Goal: Book appointment/travel/reservation

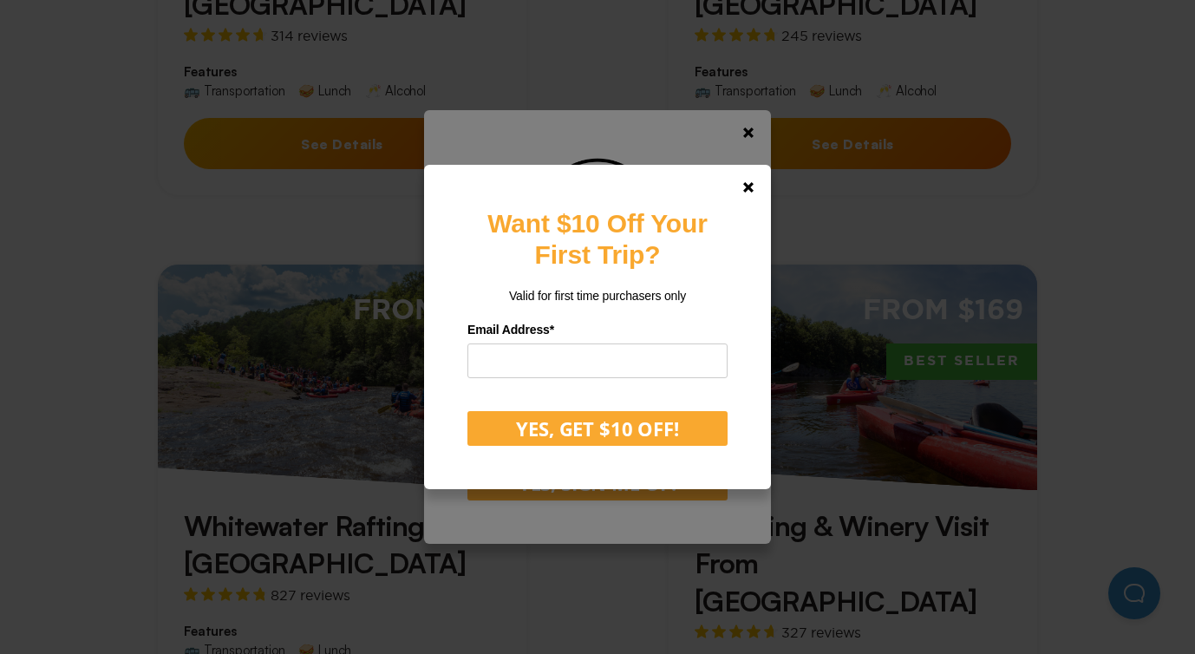
click at [752, 131] on div "Want $10 Off Your First Trip? Valid for first time purchasers only Email Addres…" at bounding box center [597, 327] width 1195 height 654
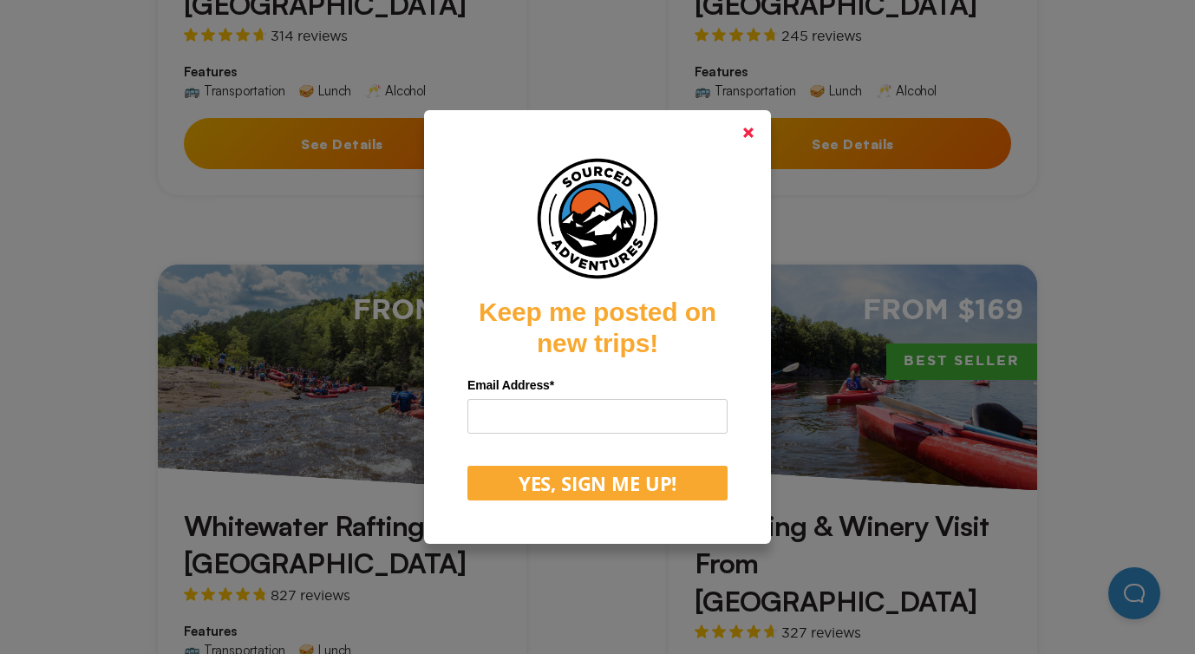
click at [746, 133] on polygon at bounding box center [748, 132] width 10 height 10
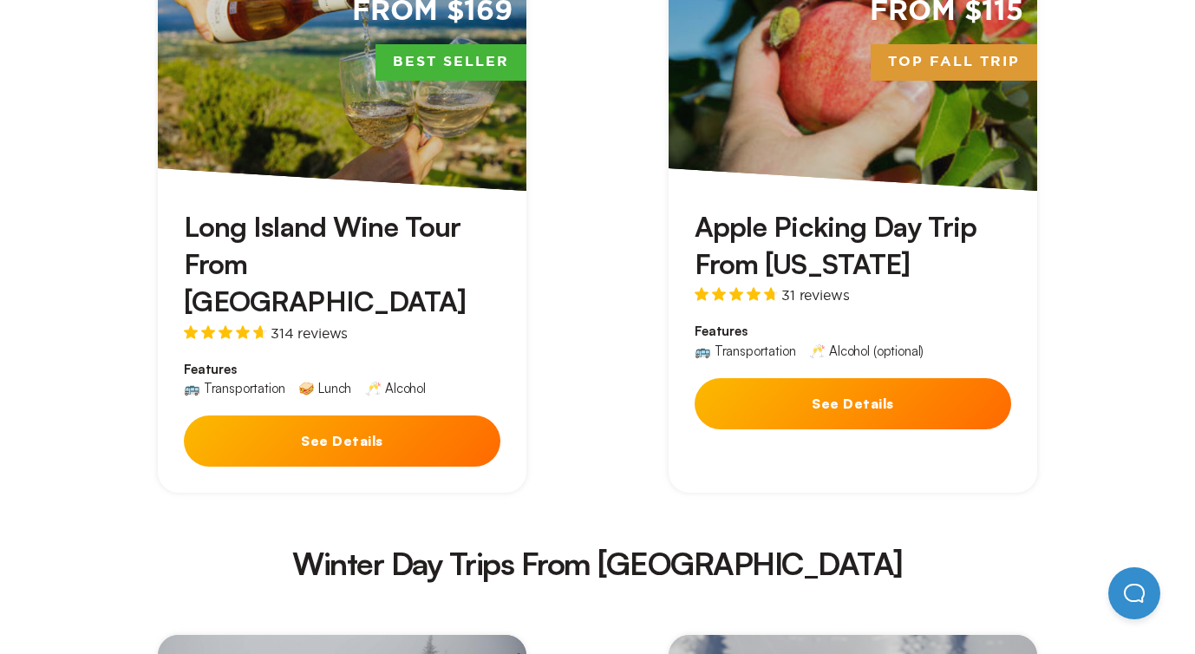
scroll to position [2621, 0]
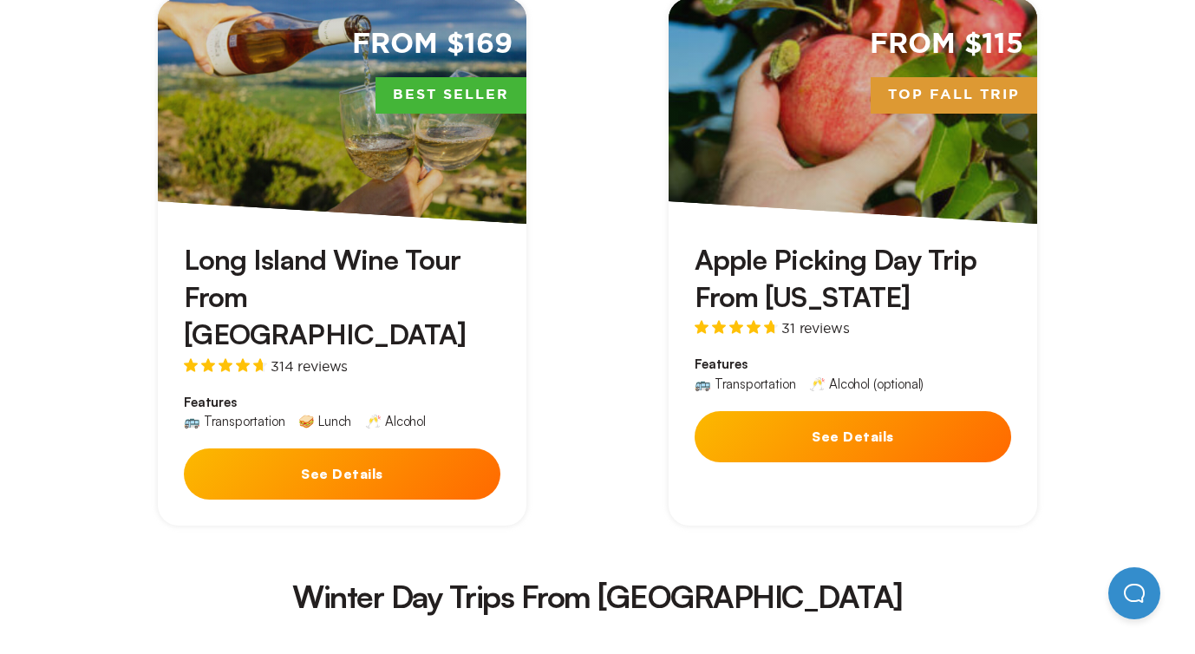
click at [797, 411] on button "See Details" at bounding box center [852, 436] width 316 height 51
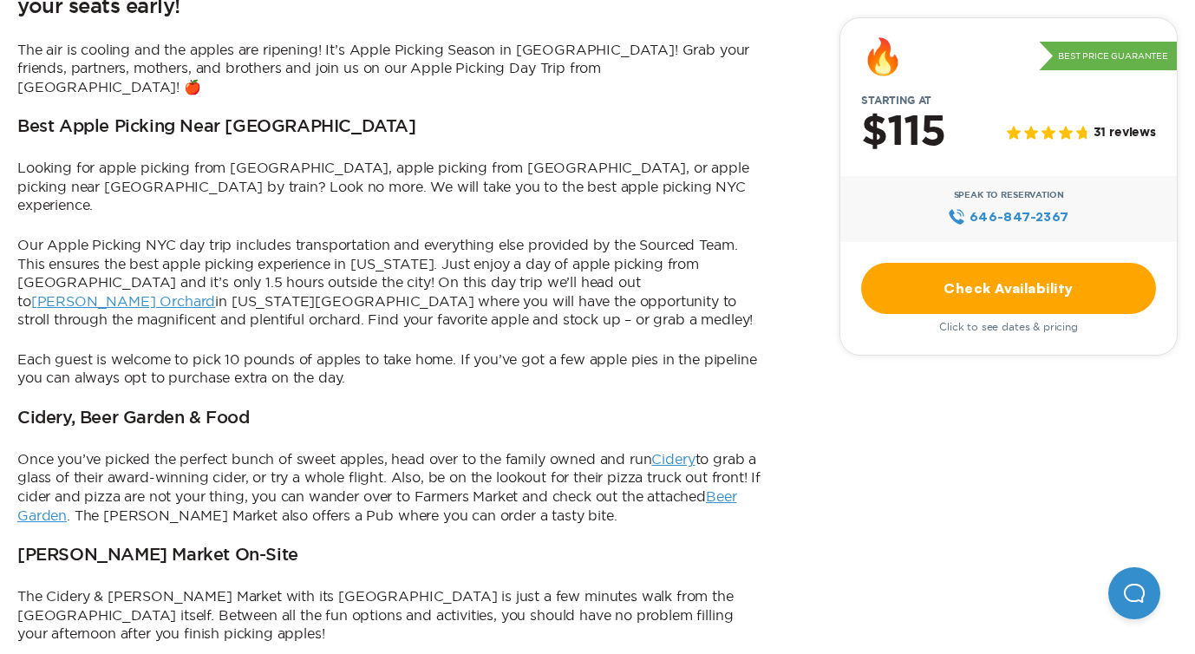
scroll to position [626, 0]
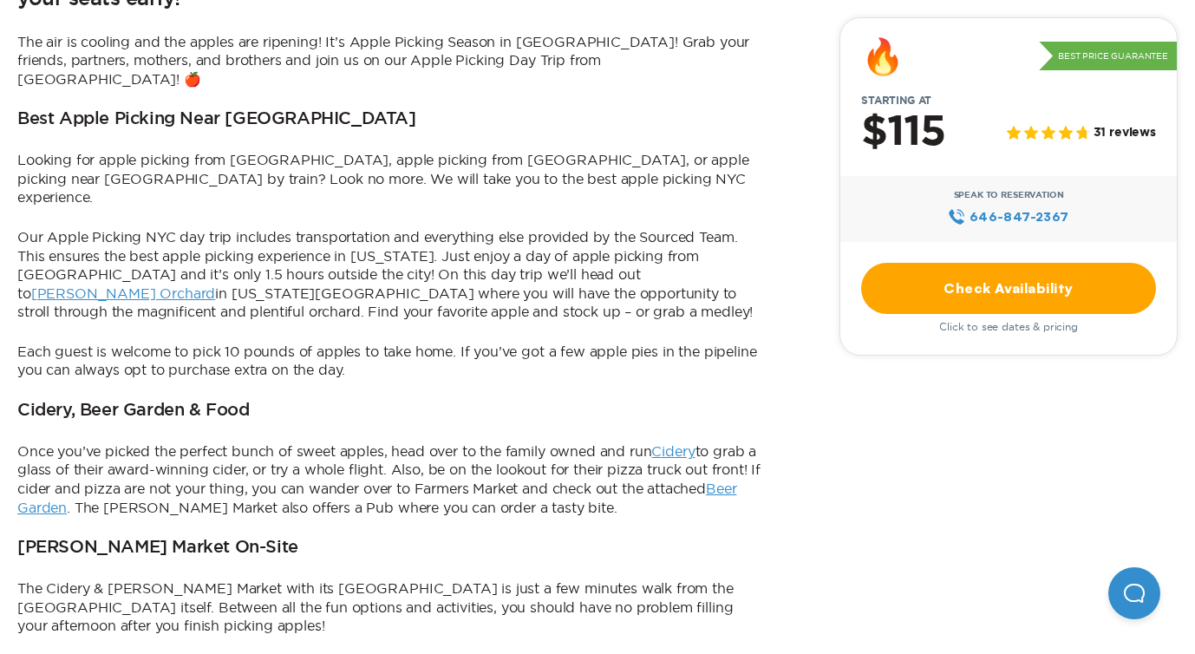
click at [925, 310] on link "Check Availability" at bounding box center [1008, 288] width 295 height 51
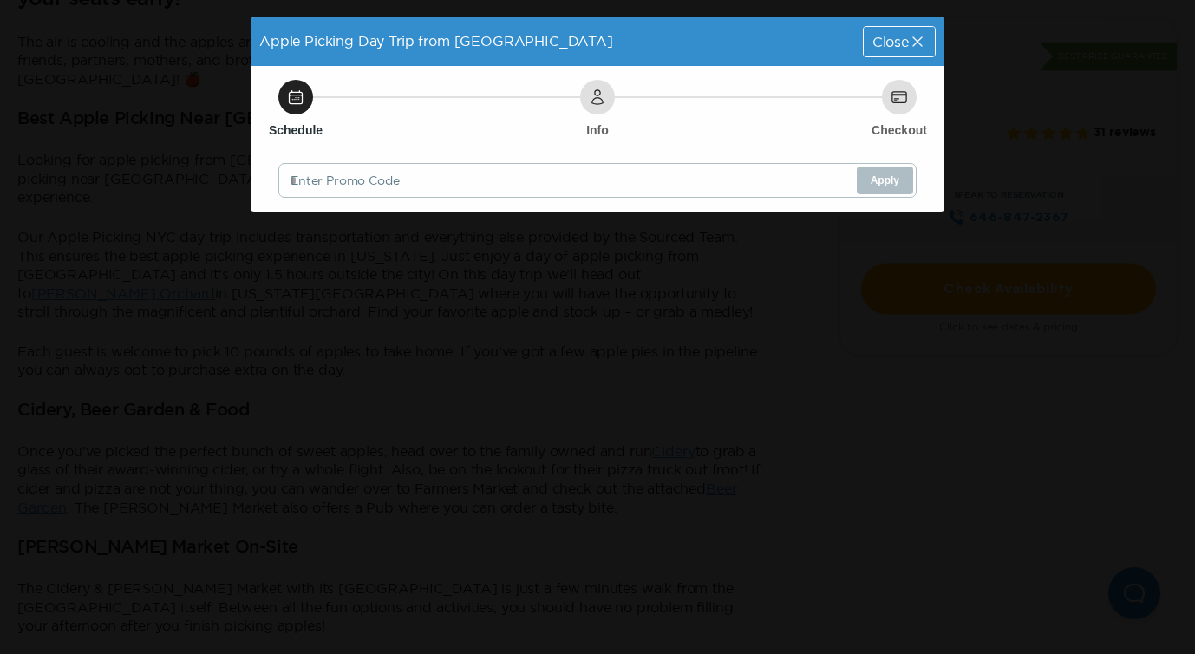
scroll to position [0, 0]
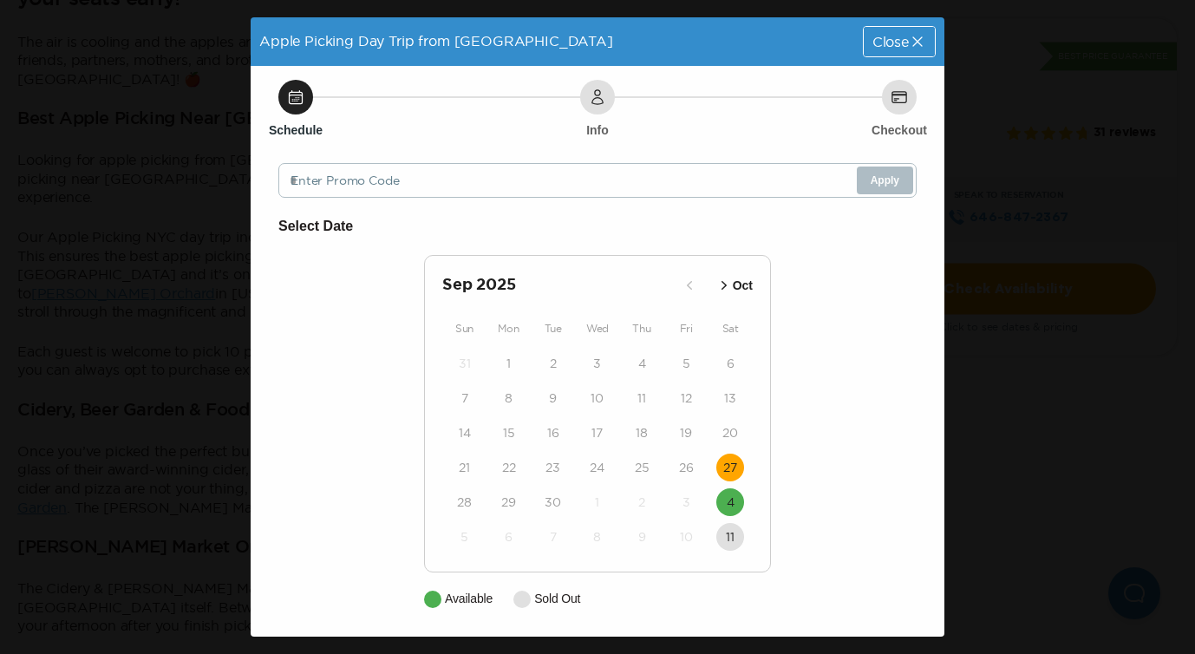
click at [729, 466] on time "27" at bounding box center [730, 467] width 14 height 17
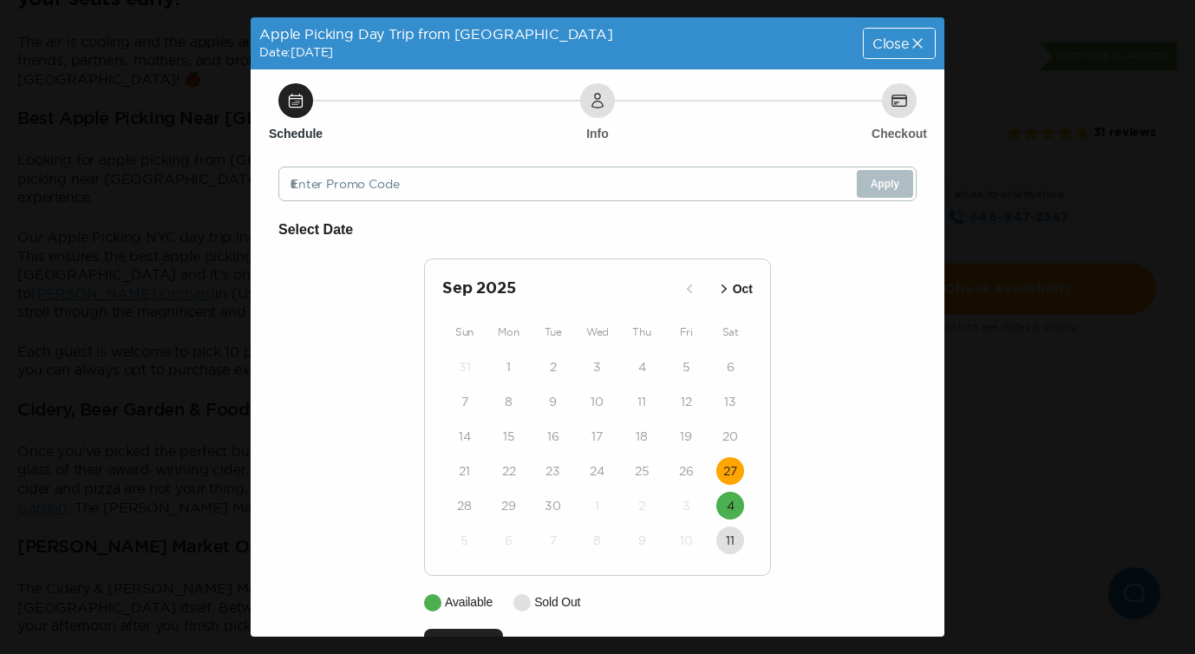
scroll to position [55, 0]
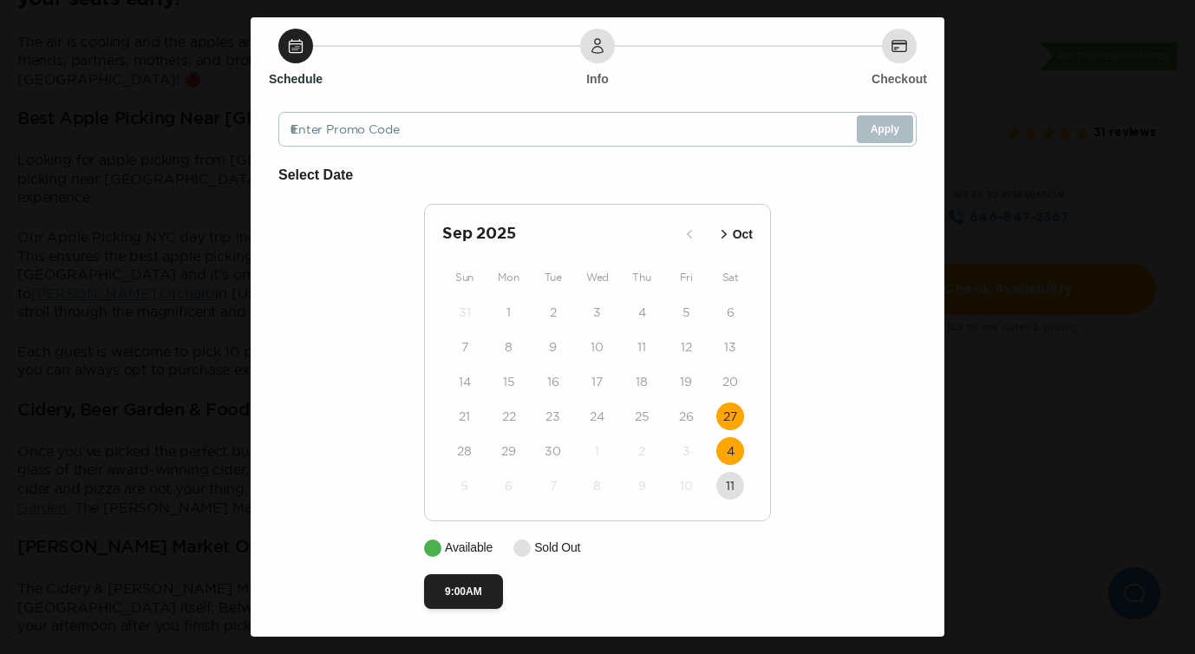
click at [727, 454] on time "4" at bounding box center [731, 450] width 8 height 17
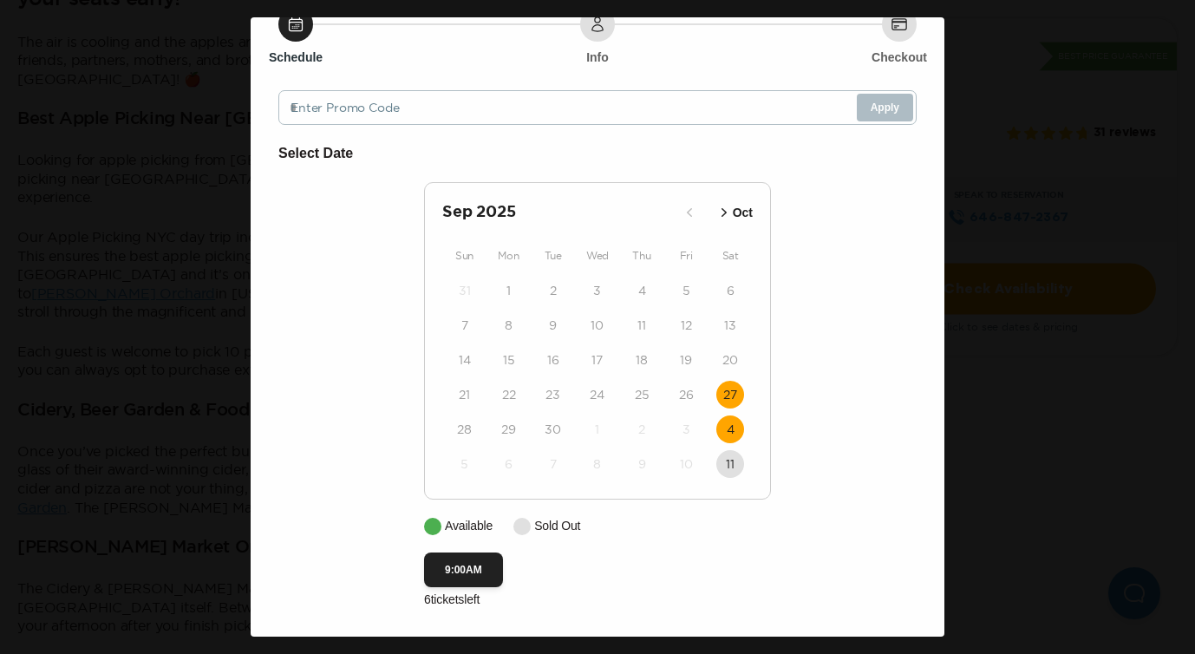
click at [735, 386] on time "27" at bounding box center [730, 394] width 14 height 17
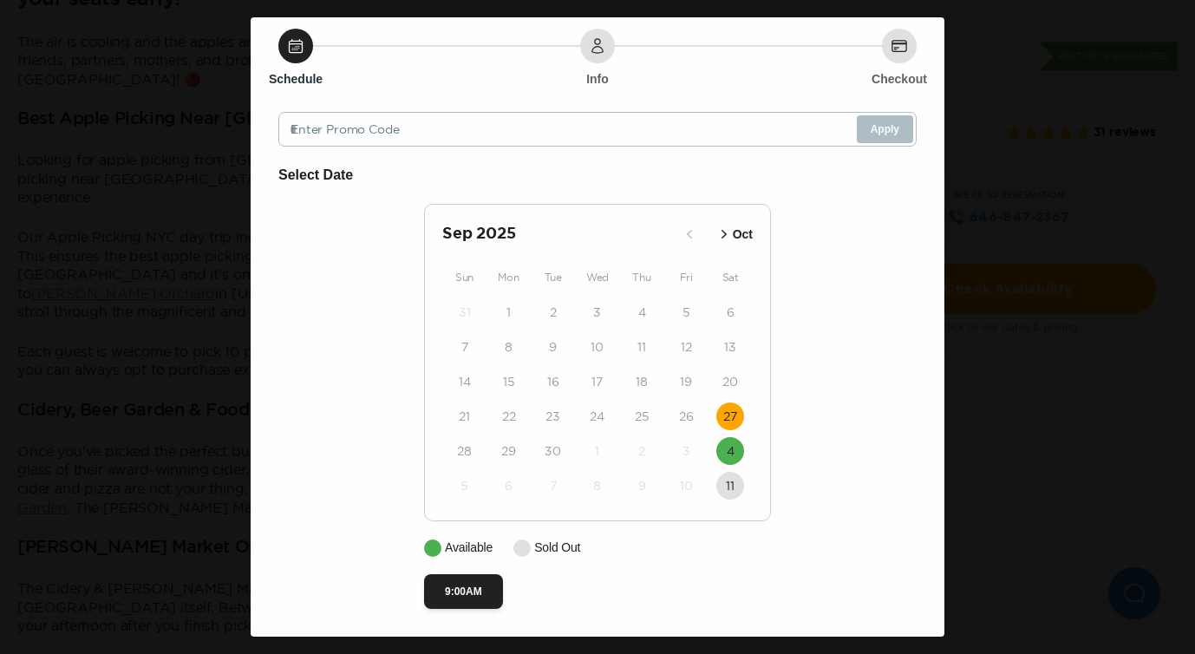
scroll to position [55, 0]
click at [466, 590] on button "9:00AM" at bounding box center [463, 591] width 79 height 35
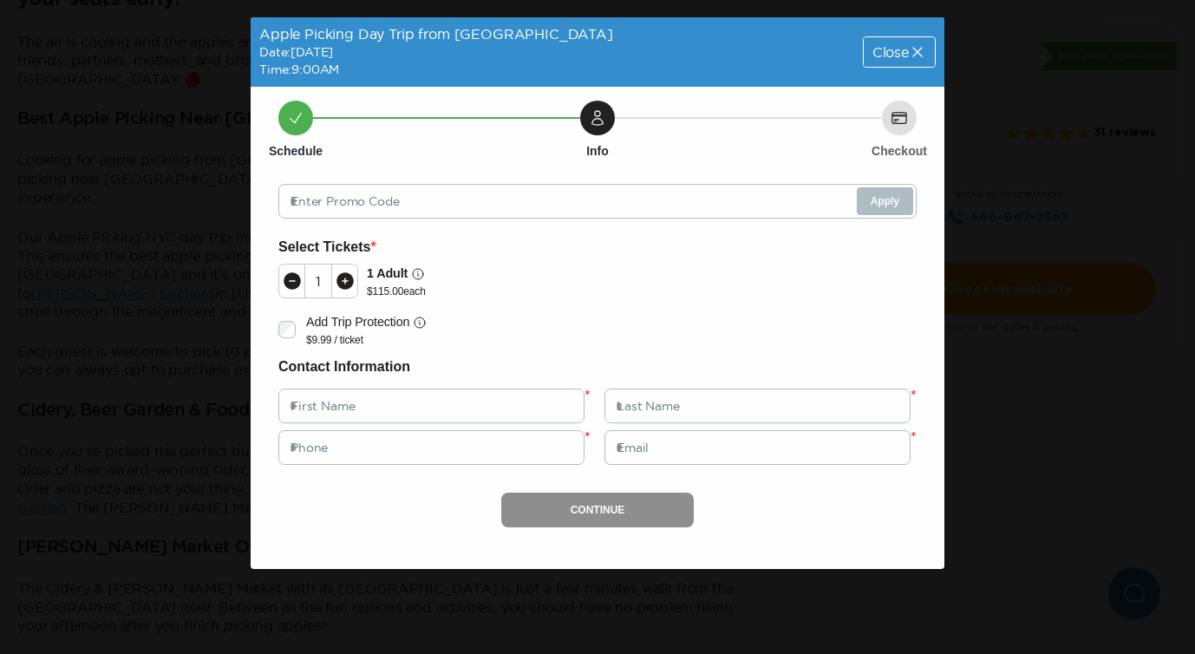
scroll to position [0, 0]
click at [903, 50] on span "Close" at bounding box center [890, 52] width 36 height 14
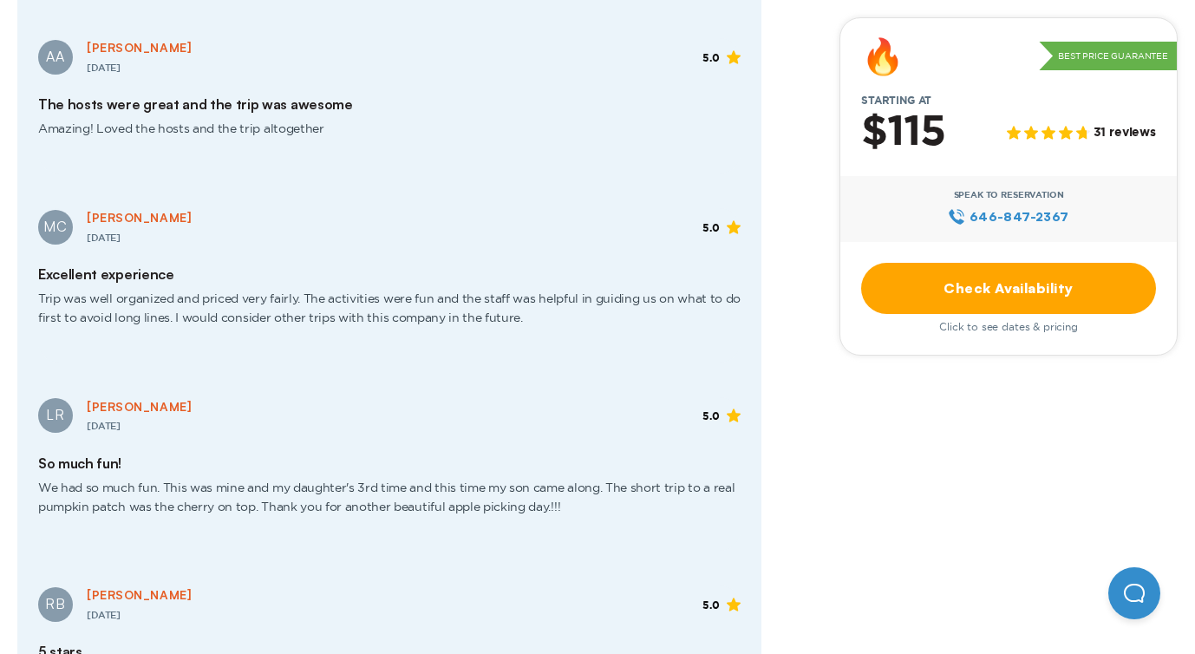
scroll to position [2270, 0]
